Goal: Task Accomplishment & Management: Use online tool/utility

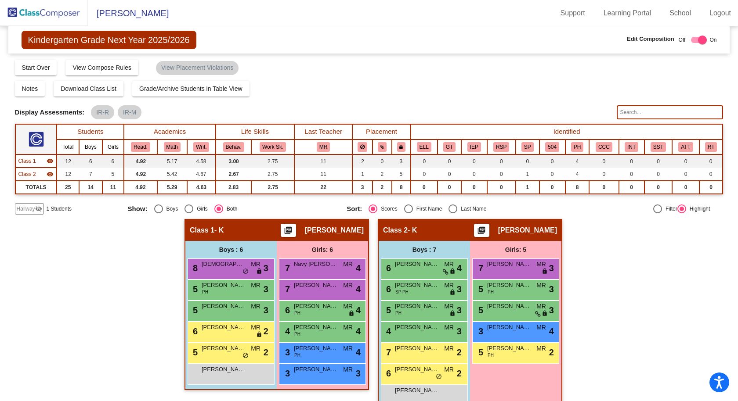
scroll to position [17, 0]
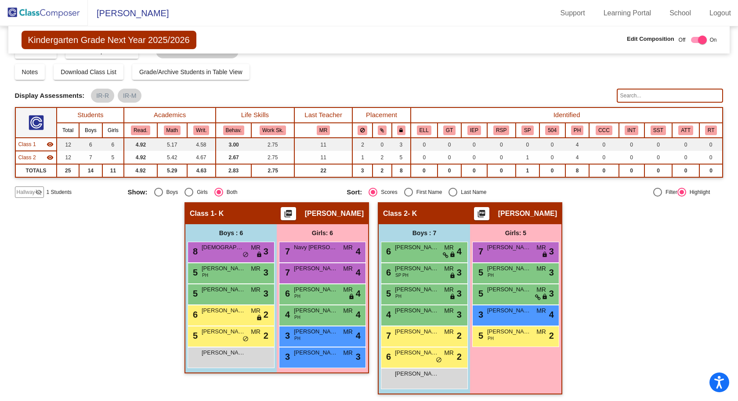
click at [114, 16] on span "[PERSON_NAME]" at bounding box center [128, 13] width 81 height 14
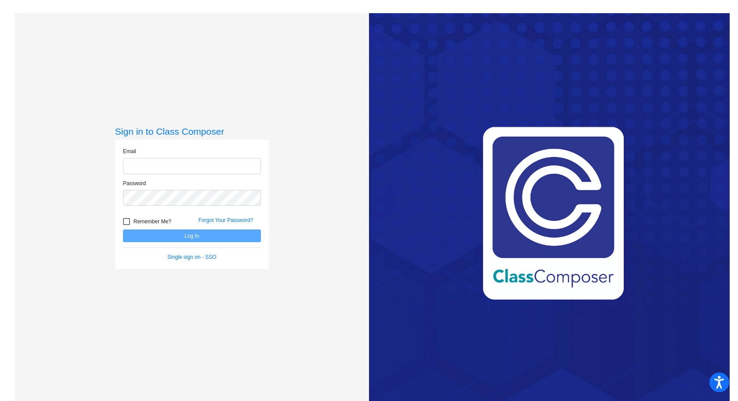
type input "chantel_sarver@upland.k12.ca.us"
click at [195, 238] on button "Log In" at bounding box center [192, 236] width 138 height 13
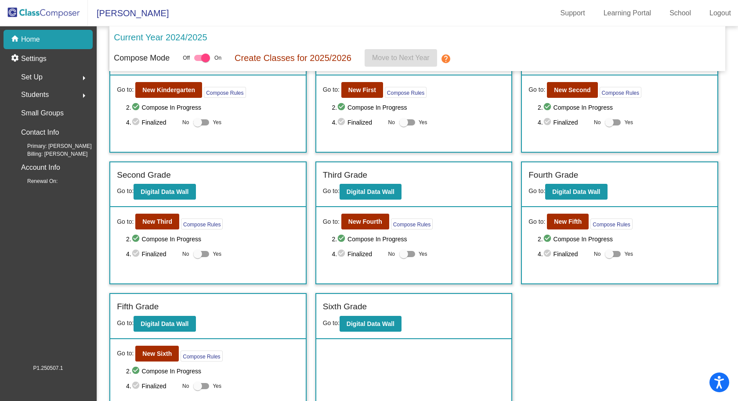
scroll to position [58, 0]
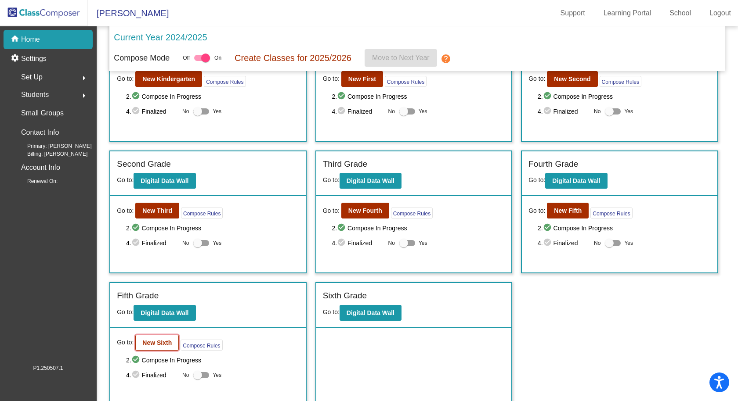
click at [155, 339] on b "New Sixth" at bounding box center [156, 342] width 29 height 7
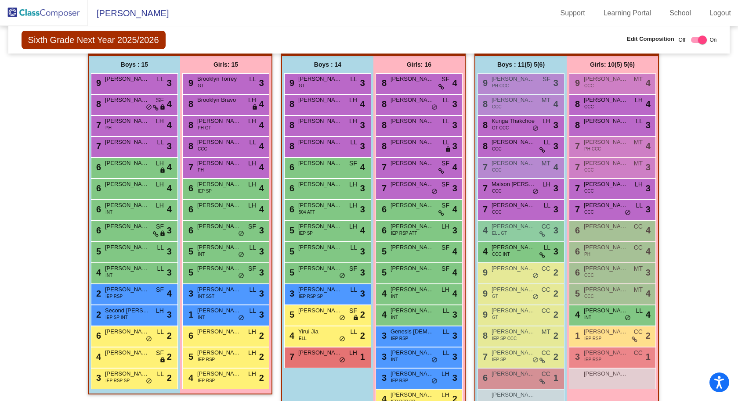
scroll to position [186, 0]
